Goal: Navigation & Orientation: Go to known website

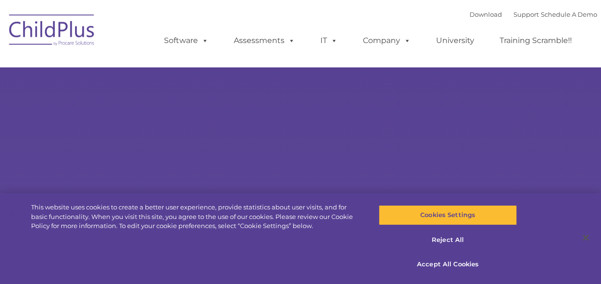
select select "MEDIUM"
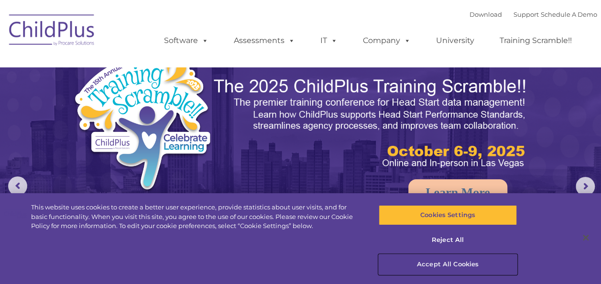
click at [449, 267] on button "Accept All Cookies" at bounding box center [448, 264] width 138 height 20
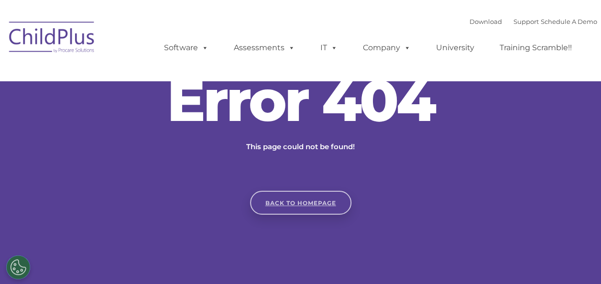
click at [302, 207] on link "Back to homepage" at bounding box center [300, 203] width 101 height 24
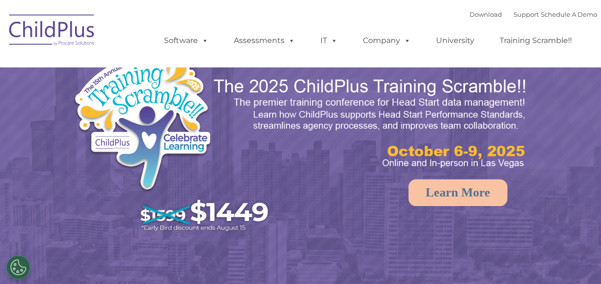
select select "MEDIUM"
